Goal: Communication & Community: Answer question/provide support

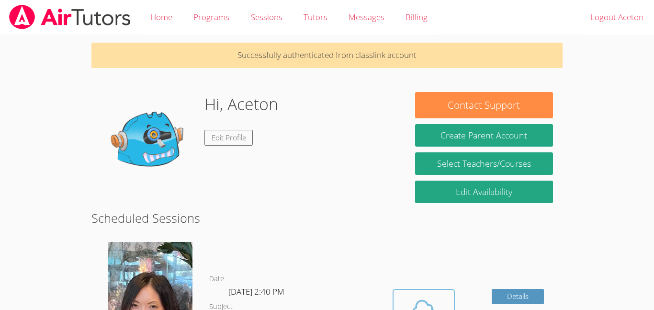
click at [401, 302] on span at bounding box center [423, 308] width 49 height 27
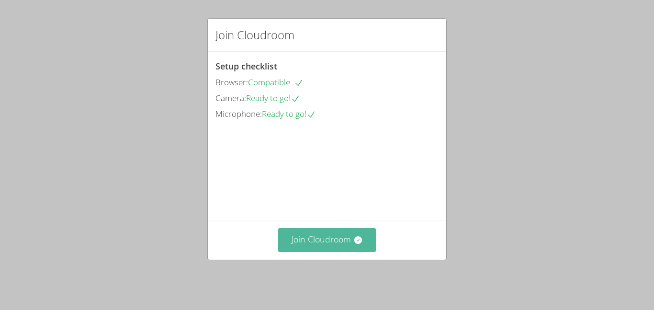
click at [361, 241] on icon at bounding box center [358, 240] width 10 height 10
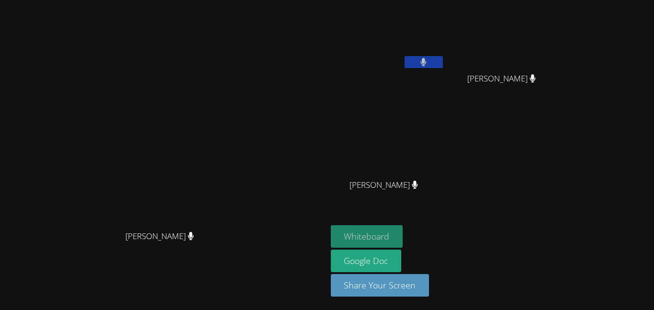
click at [403, 239] on button "Whiteboard" at bounding box center [367, 236] width 72 height 23
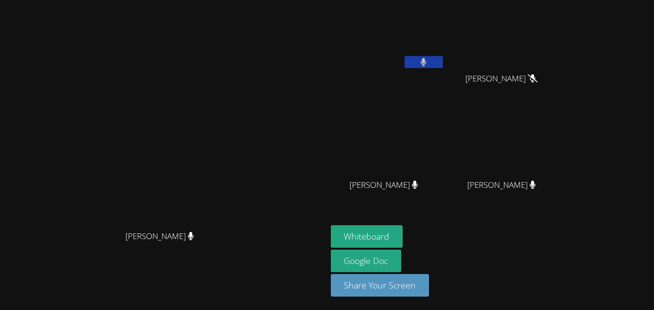
click at [443, 64] on button at bounding box center [424, 62] width 38 height 12
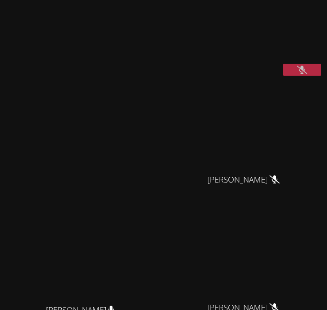
click at [307, 76] on button at bounding box center [302, 70] width 38 height 12
click at [308, 76] on button at bounding box center [302, 70] width 38 height 12
click at [310, 104] on video at bounding box center [248, 126] width 144 height 85
click at [305, 76] on button at bounding box center [302, 70] width 38 height 12
click at [297, 76] on button at bounding box center [302, 70] width 38 height 12
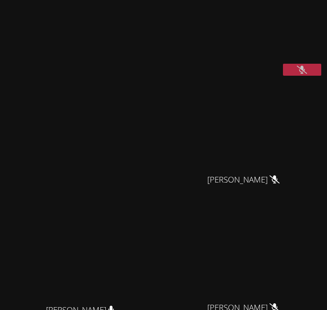
click at [304, 74] on icon at bounding box center [302, 70] width 10 height 8
click at [304, 74] on icon at bounding box center [302, 70] width 6 height 8
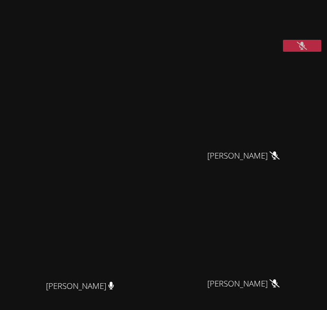
scroll to position [29, 0]
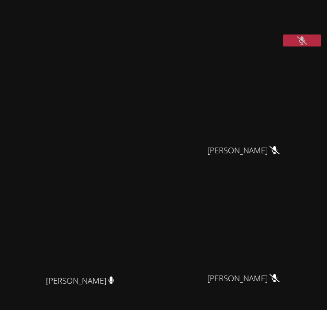
click at [302, 45] on icon at bounding box center [302, 40] width 10 height 8
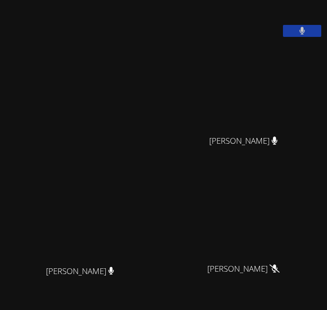
scroll to position [0, 0]
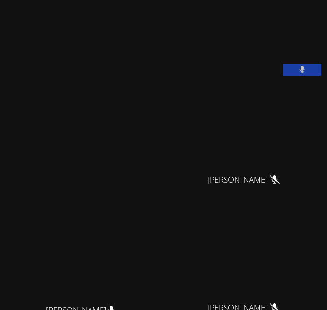
click at [299, 74] on icon at bounding box center [302, 70] width 6 height 8
click at [307, 74] on icon at bounding box center [302, 70] width 10 height 8
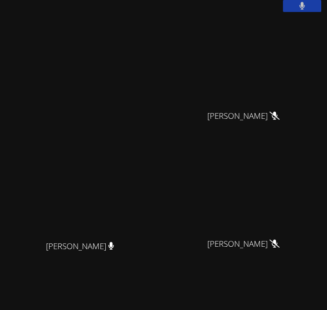
scroll to position [64, 0]
click at [298, 11] on button at bounding box center [302, 6] width 38 height 12
click at [305, 10] on icon at bounding box center [302, 5] width 10 height 8
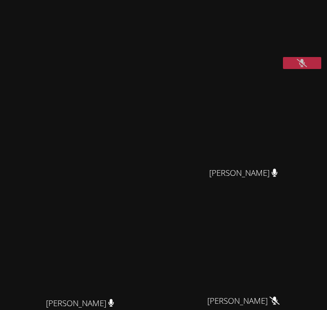
scroll to position [0, 0]
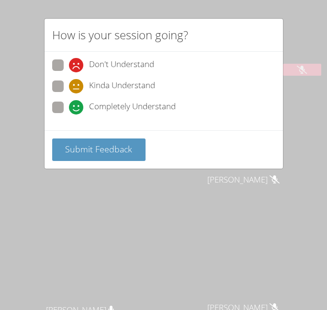
click at [75, 111] on icon at bounding box center [76, 107] width 14 height 14
click at [75, 110] on input "Completely Understand" at bounding box center [73, 106] width 8 height 8
radio input "true"
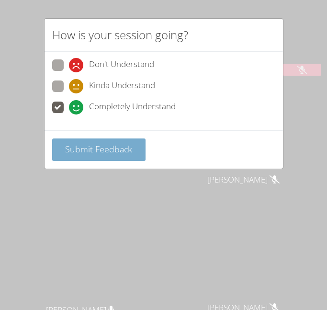
click at [63, 153] on button "Submit Feedback" at bounding box center [99, 149] width 94 height 23
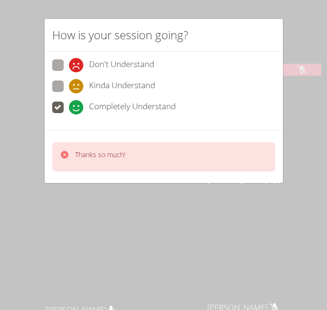
click at [304, 90] on div "How is your session going? Don't Understand Kinda Understand Completely Underst…" at bounding box center [163, 155] width 327 height 310
click at [301, 94] on div "How is your session going? Don't Understand Kinda Understand Completely Underst…" at bounding box center [163, 155] width 327 height 310
click at [294, 104] on div "How is your session going? Don't Understand Kinda Understand Completely Underst…" at bounding box center [163, 155] width 327 height 310
click at [301, 102] on div "How is your session going? Don't Understand Kinda Understand Completely Underst…" at bounding box center [163, 155] width 327 height 310
click at [298, 108] on div "How is your session going? Don't Understand Kinda Understand Completely Underst…" at bounding box center [163, 155] width 327 height 310
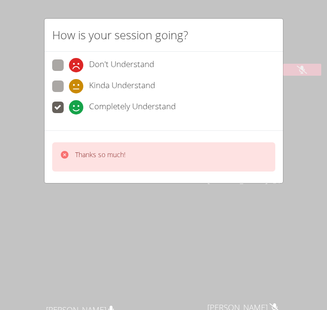
click at [294, 104] on div "How is your session going? Don't Understand Kinda Understand Completely Underst…" at bounding box center [163, 155] width 327 height 310
click at [296, 102] on div "How is your session going? Don't Understand Kinda Understand Completely Underst…" at bounding box center [163, 155] width 327 height 310
click at [299, 101] on div "How is your session going? Don't Understand Kinda Understand Completely Underst…" at bounding box center [163, 155] width 327 height 310
click at [45, 129] on div "Don't Understand Kinda Understand Completely Understand" at bounding box center [164, 91] width 238 height 79
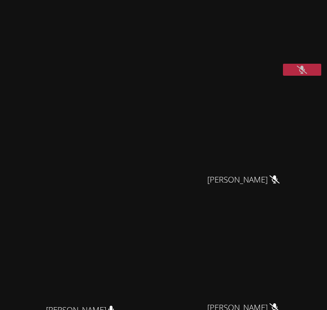
click at [284, 76] on button at bounding box center [302, 70] width 38 height 12
click at [297, 76] on button at bounding box center [302, 70] width 38 height 12
click at [302, 74] on icon at bounding box center [302, 70] width 10 height 8
click at [309, 102] on video at bounding box center [248, 126] width 144 height 85
click at [308, 76] on button at bounding box center [302, 70] width 38 height 12
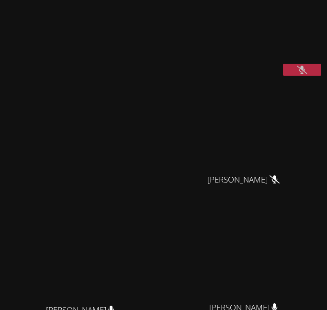
click at [299, 74] on icon at bounding box center [302, 70] width 10 height 8
click at [296, 76] on button at bounding box center [302, 70] width 38 height 12
click at [31, 13] on div "Grace Chu Grace Chu" at bounding box center [84, 274] width 160 height 540
click at [309, 76] on button at bounding box center [302, 70] width 38 height 12
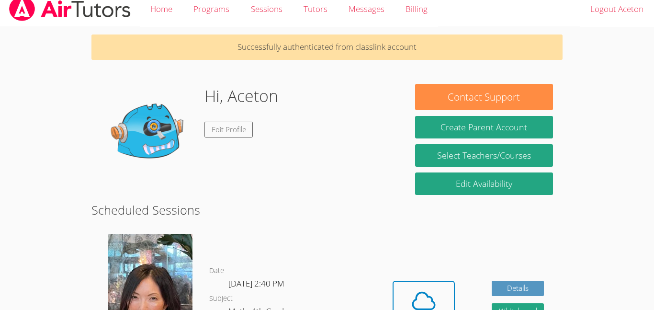
scroll to position [19, 0]
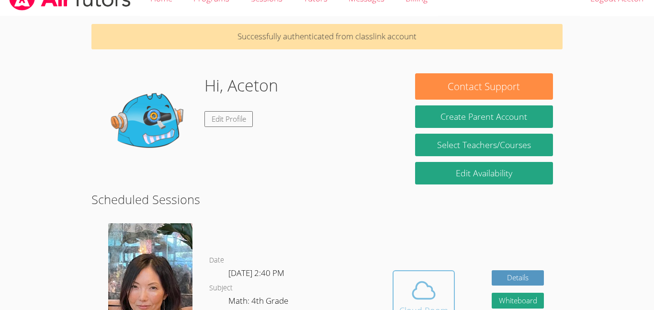
click at [419, 282] on icon at bounding box center [424, 290] width 22 height 17
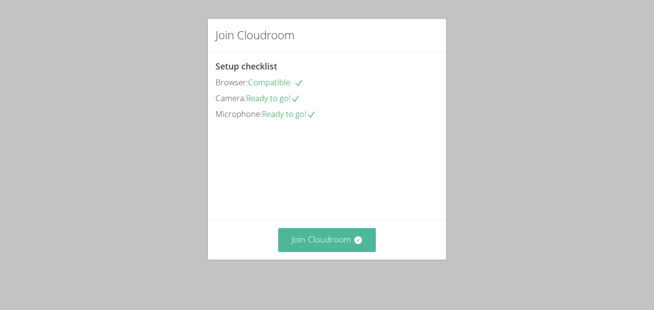
click at [311, 237] on button "Join Cloudroom" at bounding box center [327, 239] width 98 height 23
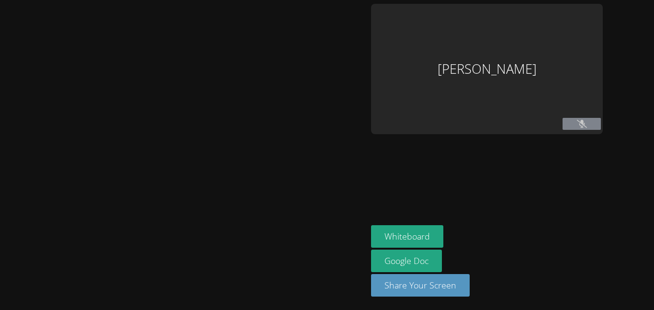
click at [316, 262] on div at bounding box center [184, 155] width 360 height 302
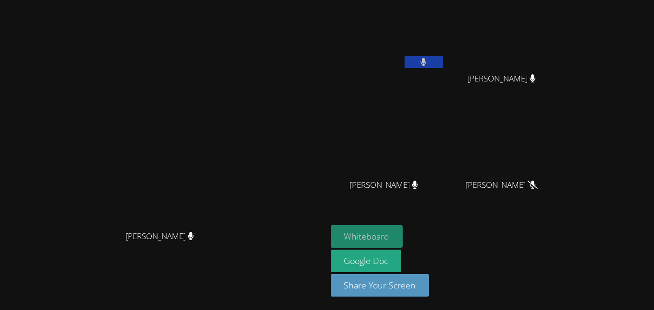
click at [403, 242] on button "Whiteboard" at bounding box center [367, 236] width 72 height 23
